Goal: Task Accomplishment & Management: Use online tool/utility

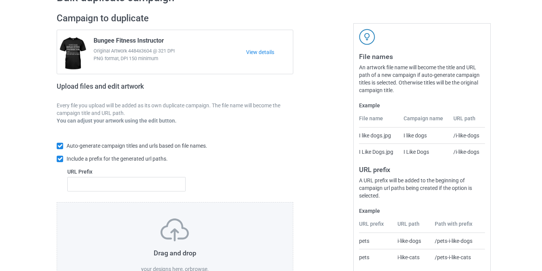
scroll to position [100, 0]
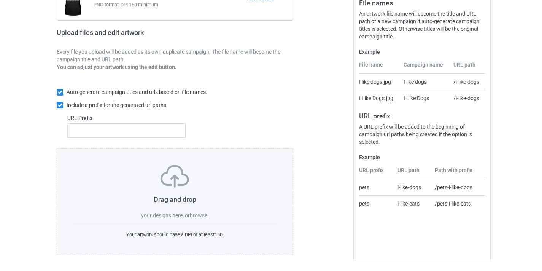
click at [200, 219] on div "Drag and drop your designs here, or browse ." at bounding box center [175, 192] width 204 height 54
click at [201, 213] on label "browse" at bounding box center [199, 215] width 18 height 6
click at [0, 0] on input "browse" at bounding box center [0, 0] width 0 height 0
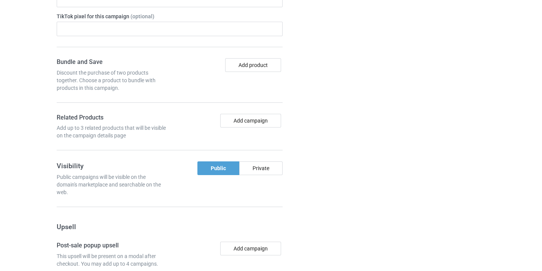
scroll to position [594, 0]
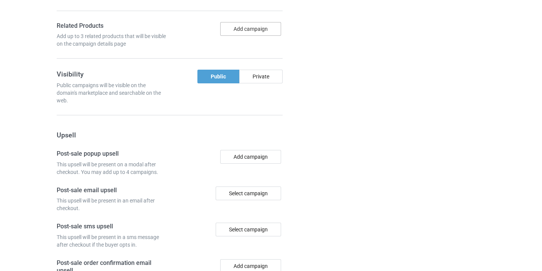
click at [271, 29] on button "Add campaign" at bounding box center [250, 29] width 61 height 14
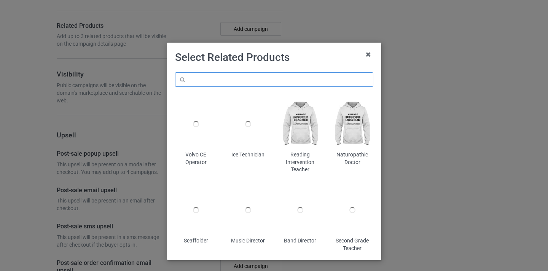
click at [305, 81] on input "text" at bounding box center [274, 79] width 198 height 14
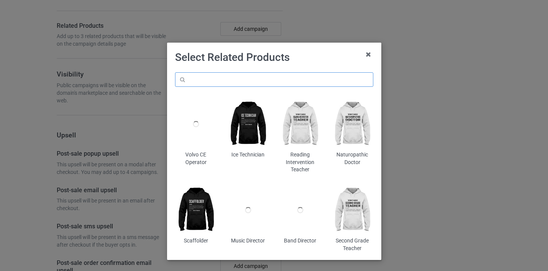
paste input "Therapeutic Riding Instructor"
click at [196, 81] on input "Therapeutic Riding Instructor" at bounding box center [274, 79] width 198 height 14
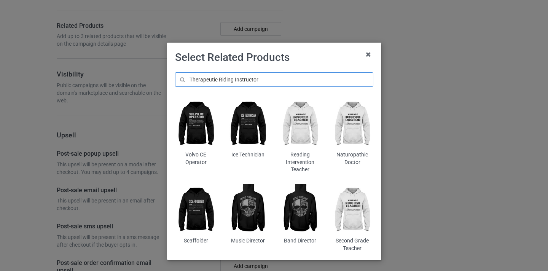
click at [196, 81] on input "Therapeutic Riding Instructor" at bounding box center [274, 79] width 198 height 14
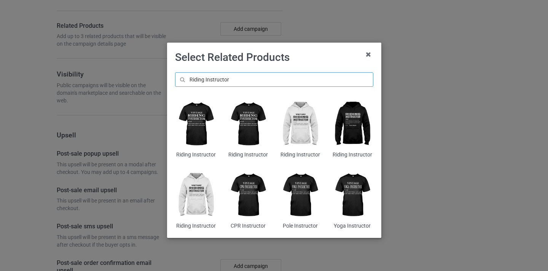
click at [253, 81] on input "Riding Instructor" at bounding box center [274, 79] width 198 height 14
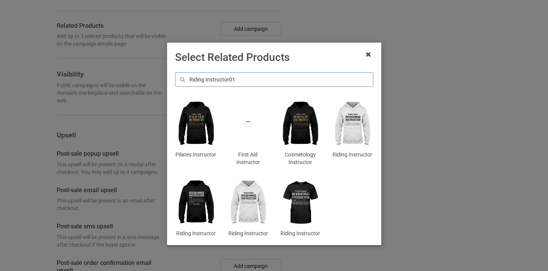
type input "Riding Instructor01"
click at [369, 53] on icon at bounding box center [368, 54] width 12 height 12
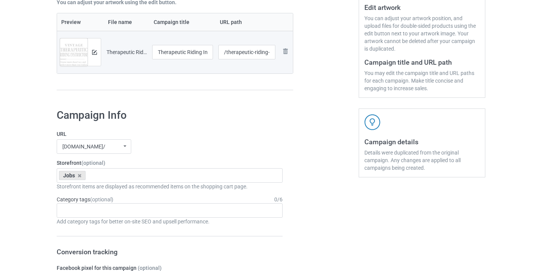
scroll to position [12, 0]
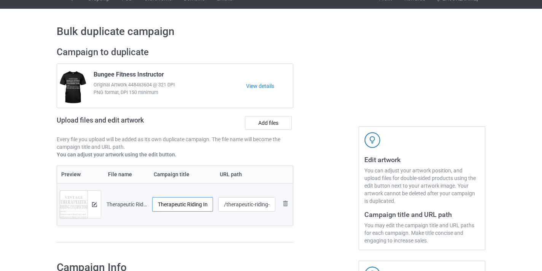
click at [193, 204] on input "Therapeutic Riding Instructor-VinNew" at bounding box center [182, 204] width 61 height 14
drag, startPoint x: 193, startPoint y: 204, endPoint x: 234, endPoint y: 204, distance: 41.5
click at [234, 204] on tr "Preview and edit artwork Therapeutic Riding Instructor-VinNew.png Therapeutic R…" at bounding box center [175, 204] width 236 height 43
click at [205, 205] on input "Therapeutic Riding Instructor-VinNew" at bounding box center [182, 204] width 61 height 14
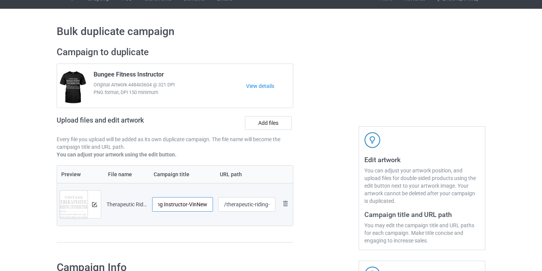
click at [205, 205] on input "Therapeutic Riding Instructor-VinNew" at bounding box center [182, 204] width 61 height 14
type input "Therapeutic Riding Instructor"
click at [250, 204] on input "/therapeutic-riding-instructor-vinnew" at bounding box center [246, 204] width 57 height 14
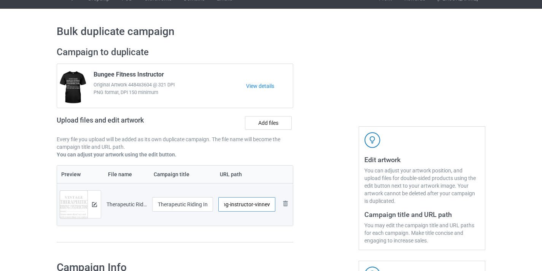
drag, startPoint x: 250, startPoint y: 204, endPoint x: 294, endPoint y: 207, distance: 43.9
click at [294, 207] on div "Campaign to duplicate Bungee Fitness Instructor Original Artwork 4484x3604 @ 32…" at bounding box center [174, 148] width 247 height 214
click at [264, 205] on input "/therapeutic-riding-instructor-vinnew" at bounding box center [246, 204] width 57 height 14
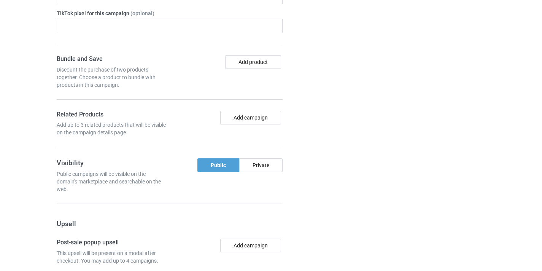
scroll to position [647, 0]
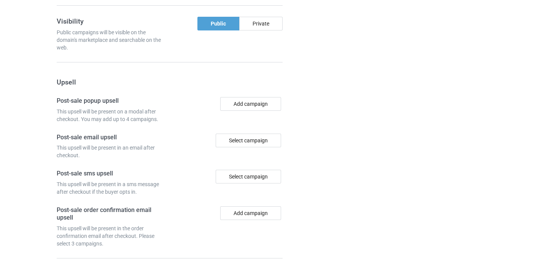
type input "/therapeutic-riding-instructor8"
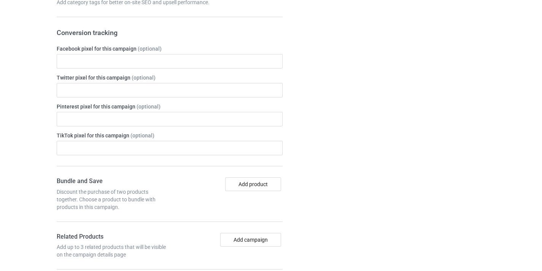
scroll to position [705, 0]
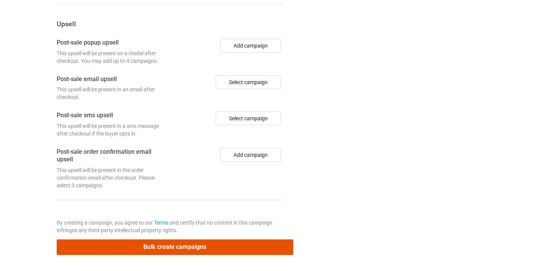
click at [229, 245] on button "Bulk create campaigns" at bounding box center [175, 247] width 237 height 16
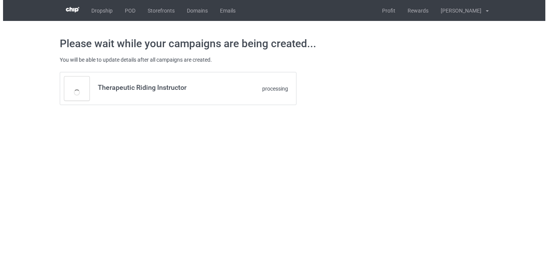
scroll to position [0, 0]
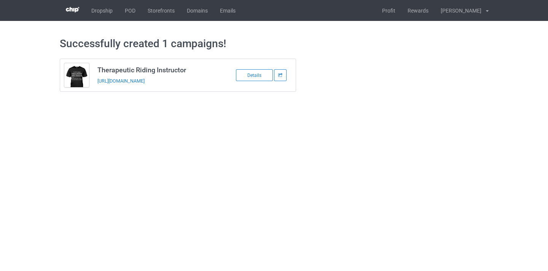
click at [174, 85] on td "Therapeutic Riding Instructor [URL][DOMAIN_NAME]" at bounding box center [157, 75] width 129 height 32
click at [145, 82] on link "[URL][DOMAIN_NAME]" at bounding box center [120, 81] width 47 height 6
